Goal: Task Accomplishment & Management: Manage account settings

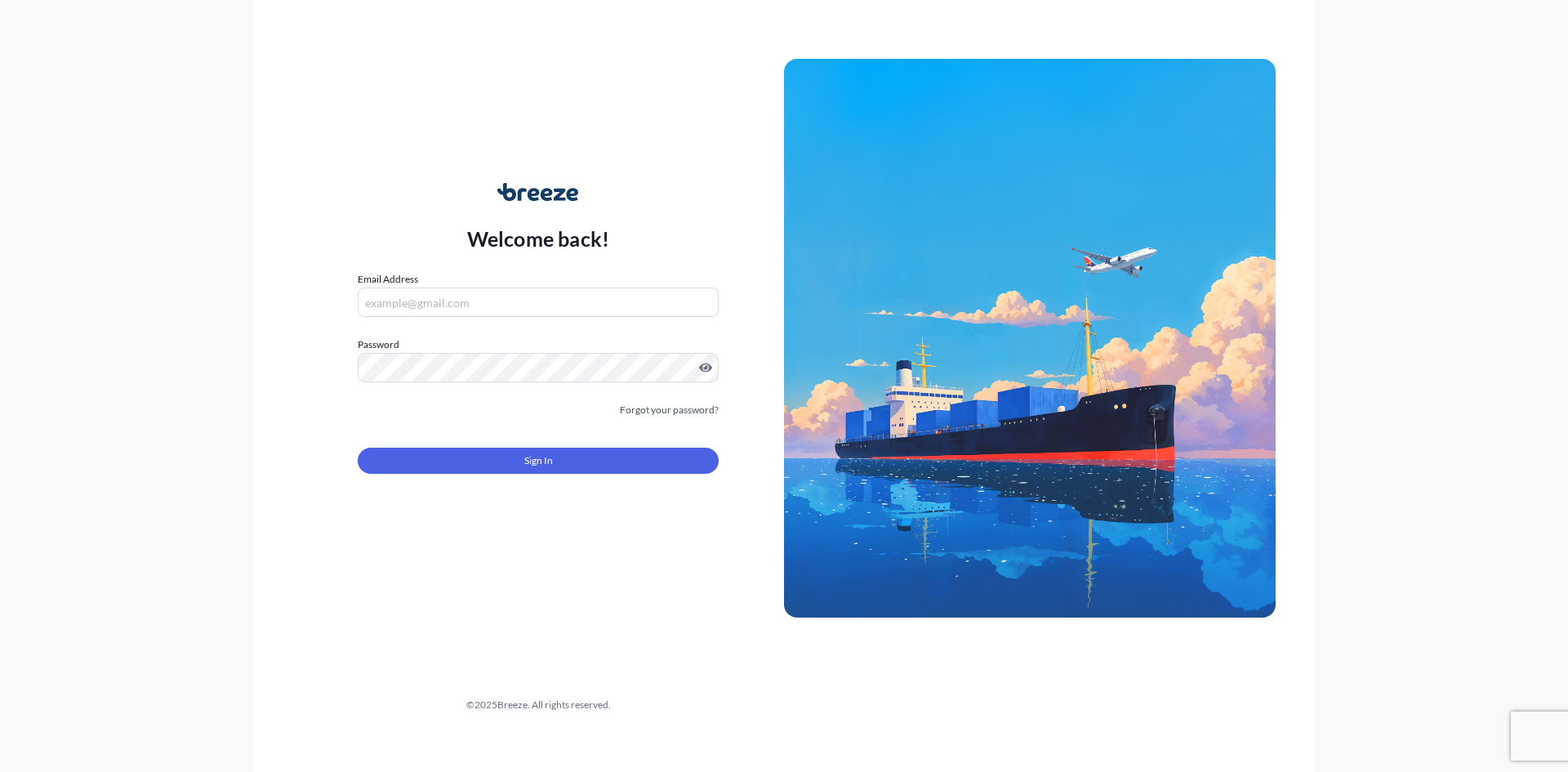
click at [458, 328] on form "Email Address Password Must include: Upper & lower case letters Symbols (!@#$) …" at bounding box center [538, 382] width 361 height 222
click at [453, 298] on input "Email Address" at bounding box center [538, 302] width 361 height 30
type input "[EMAIL_ADDRESS][DOMAIN_NAME]"
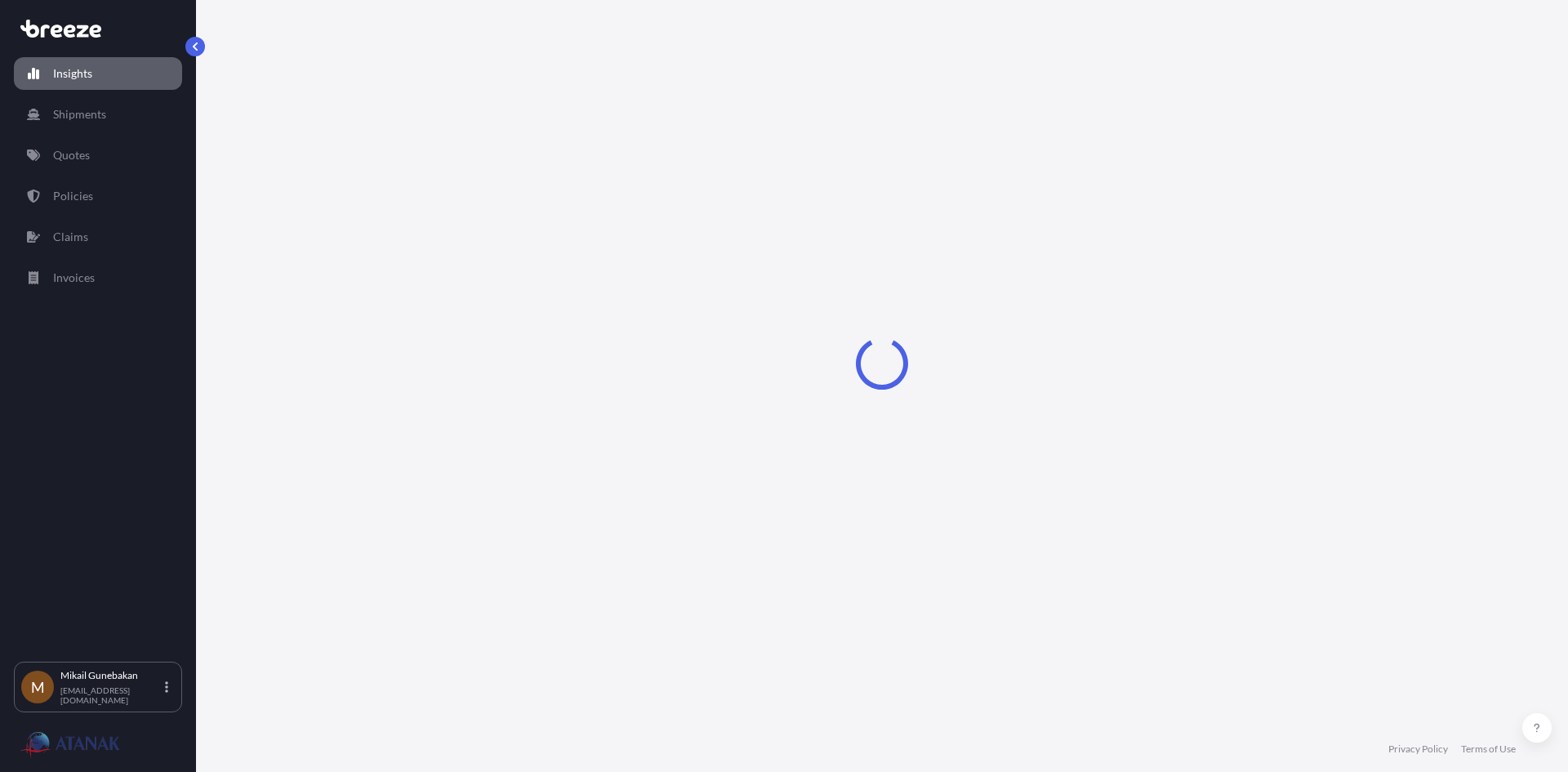
select select "2025"
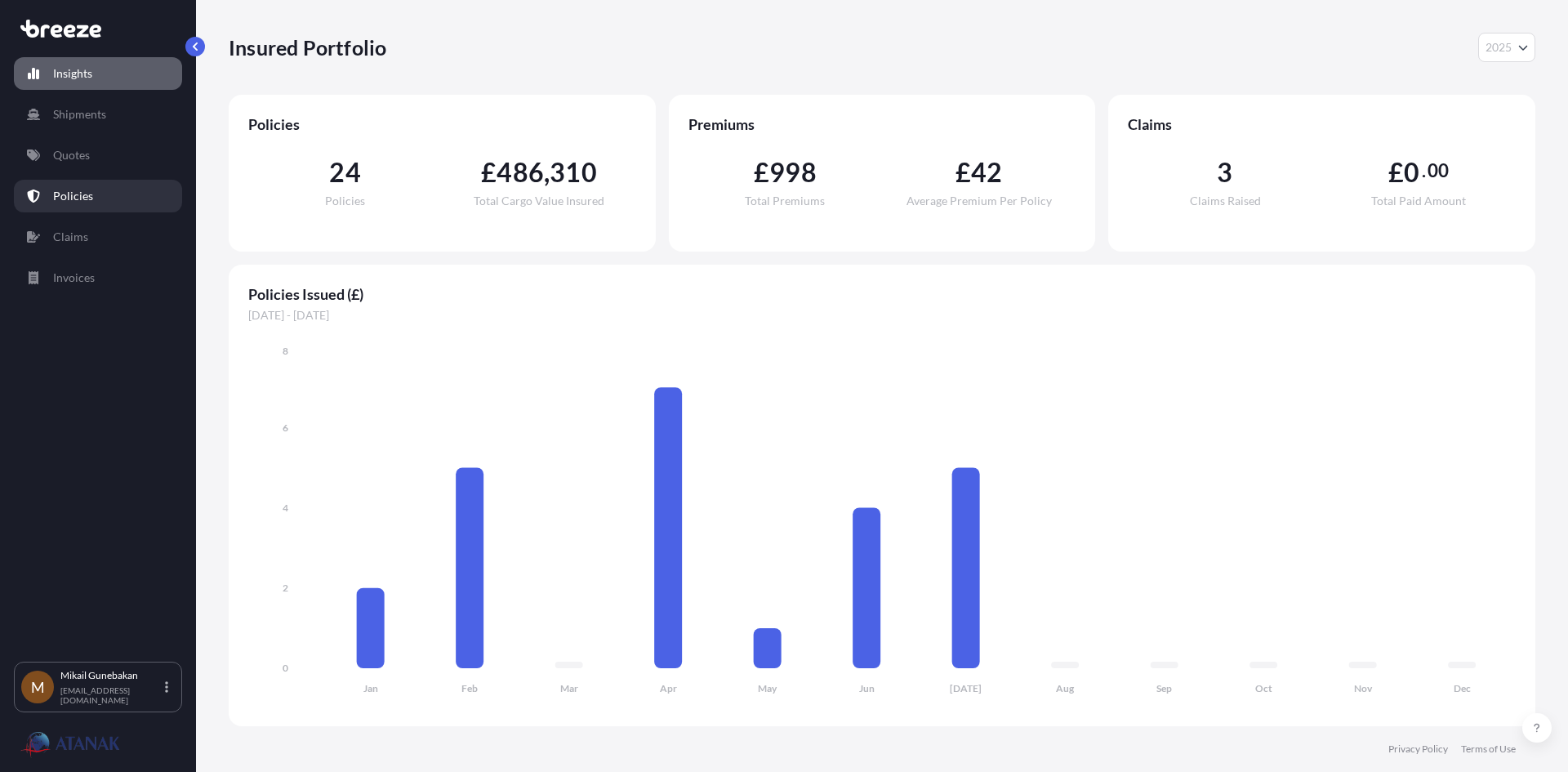
click at [86, 192] on p "Policies" at bounding box center [73, 196] width 40 height 16
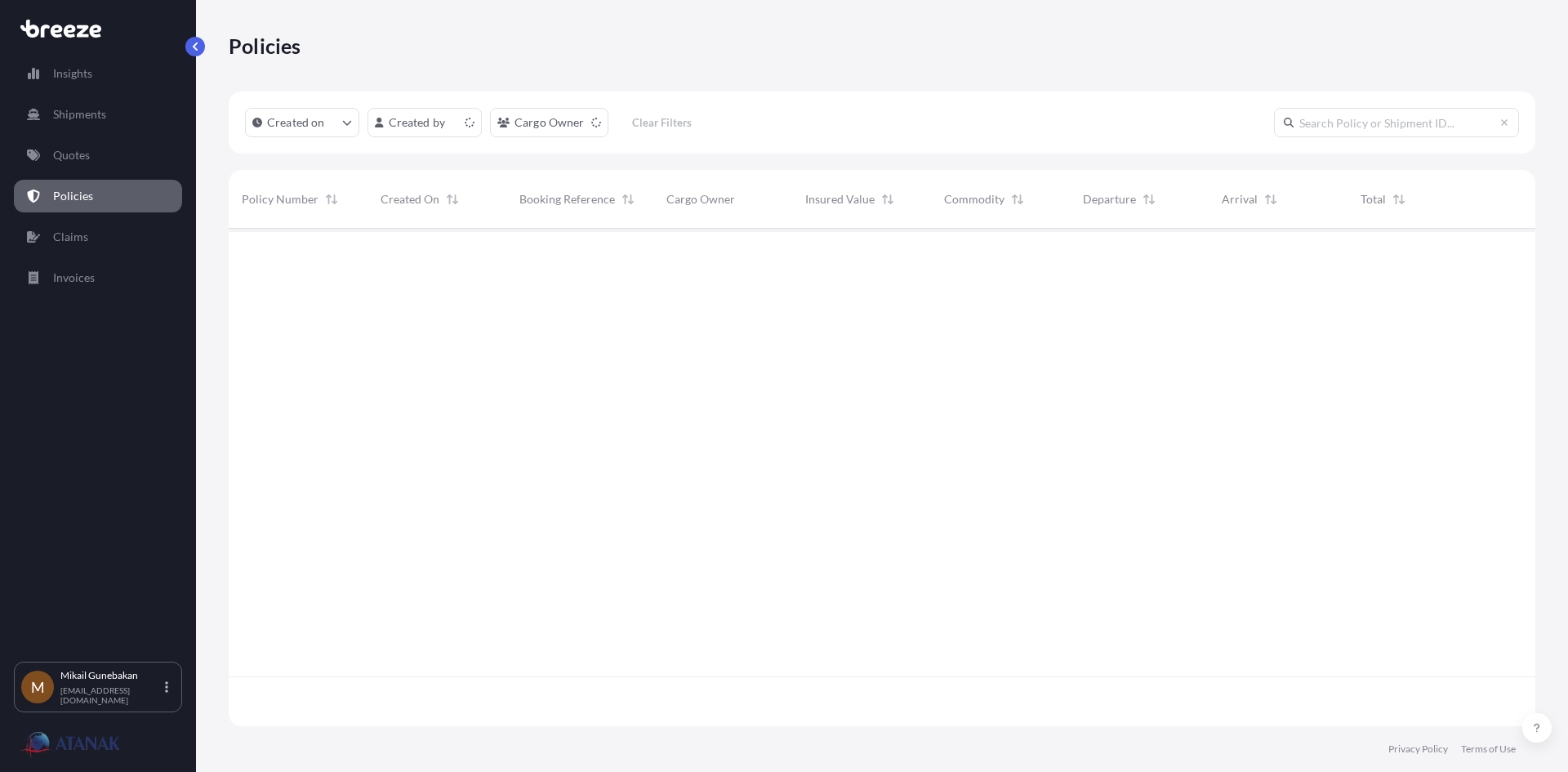
scroll to position [494, 1295]
